Goal: Navigation & Orientation: Find specific page/section

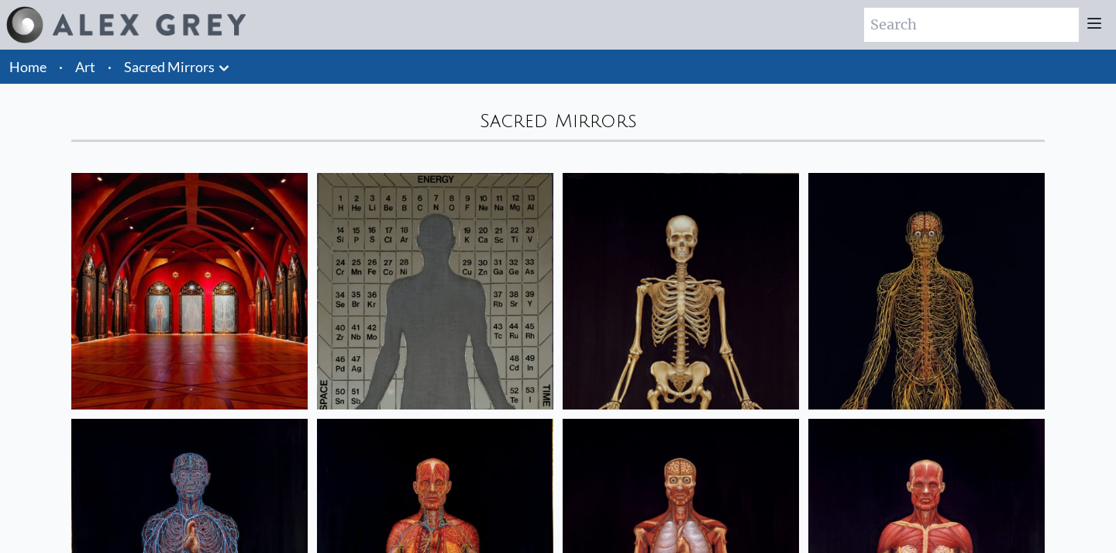
click at [188, 71] on link "Sacred Mirrors" at bounding box center [169, 67] width 91 height 22
click at [92, 71] on link "Art" at bounding box center [85, 67] width 20 height 22
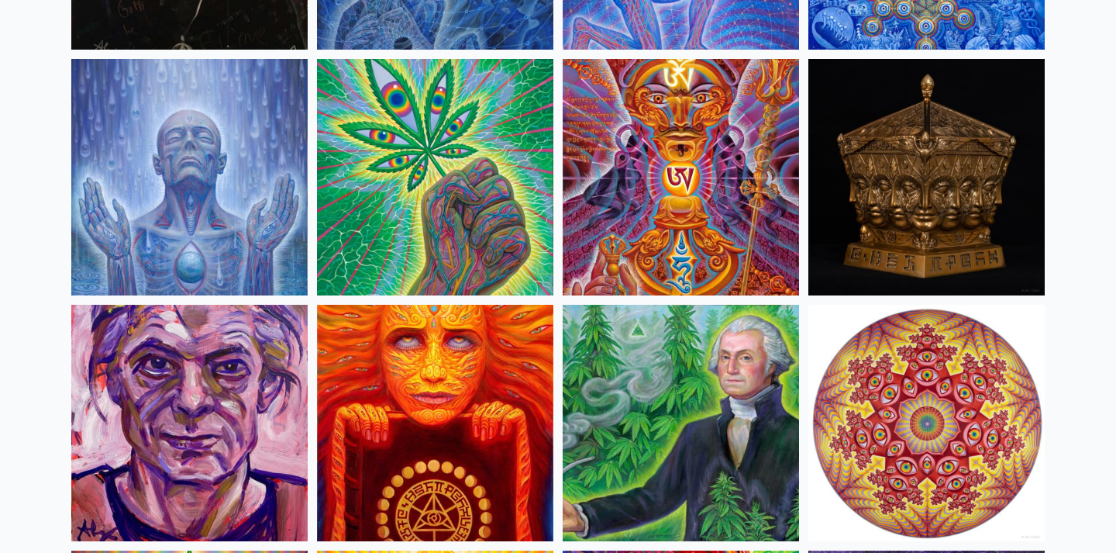
scroll to position [2325, 0]
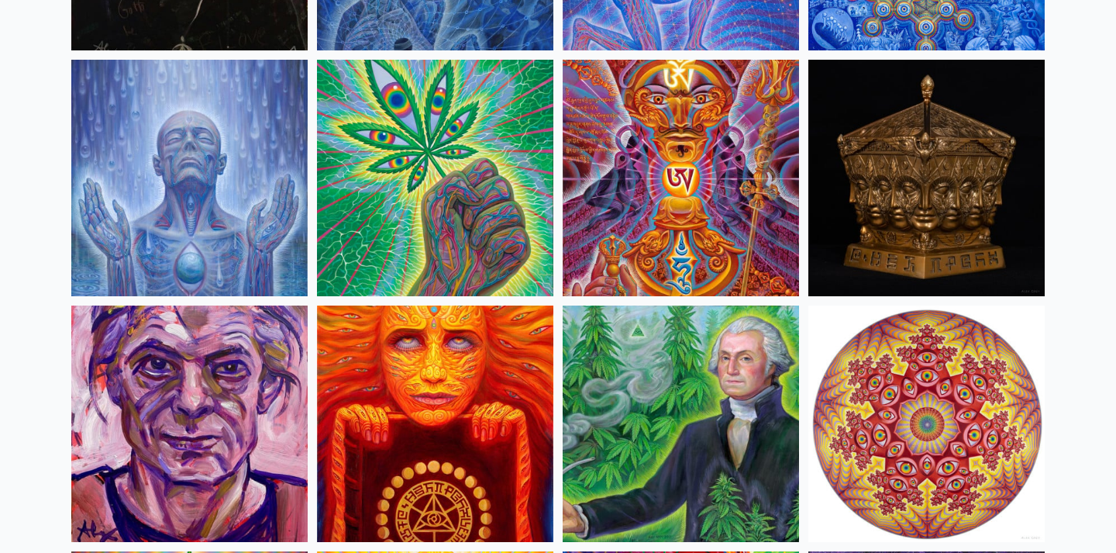
click at [358, 225] on img at bounding box center [435, 178] width 236 height 236
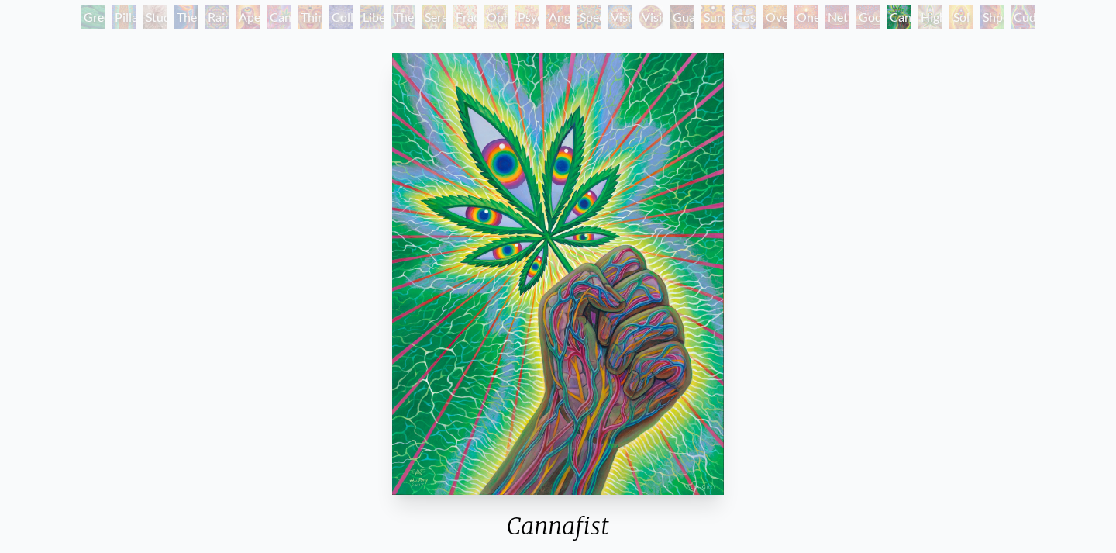
scroll to position [93, 0]
